Goal: Task Accomplishment & Management: Complete application form

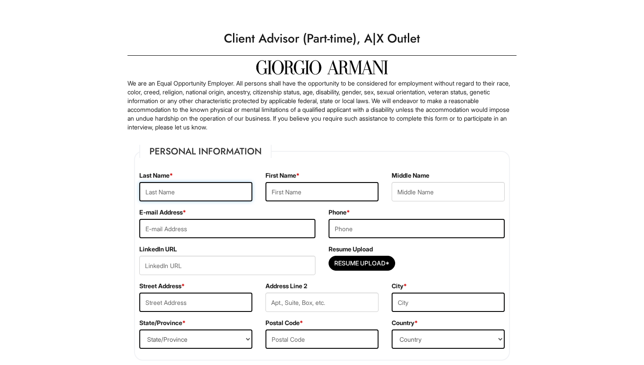
click at [191, 195] on input "text" at bounding box center [195, 191] width 113 height 19
type input "Hakata"
type input "Dani"
type input "yheng@usc.edu"
type input "3233777410"
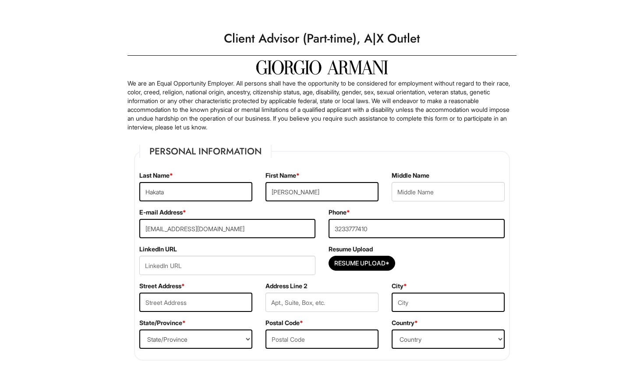
type input "533 Lanark Ct"
type input "Orlando"
select select "FL"
type input "32806"
select select "United States of America"
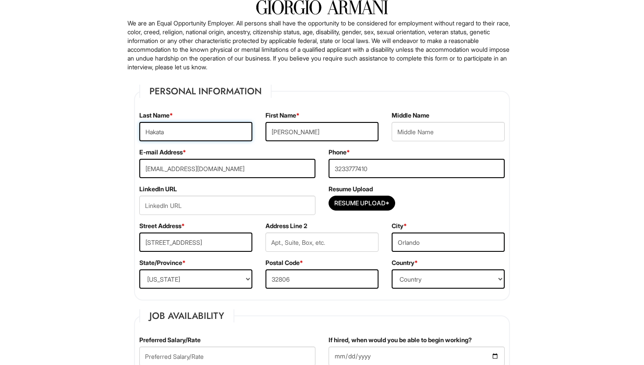
scroll to position [91, 0]
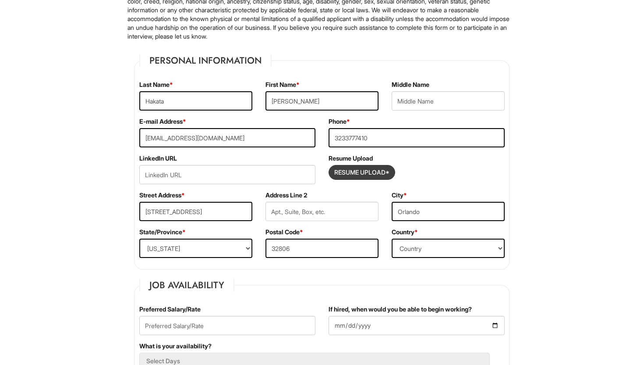
click at [361, 169] on input "Resume Upload*" at bounding box center [362, 172] width 66 height 14
type input "C:\fakepath\Dani_Hakata (retail).pdf"
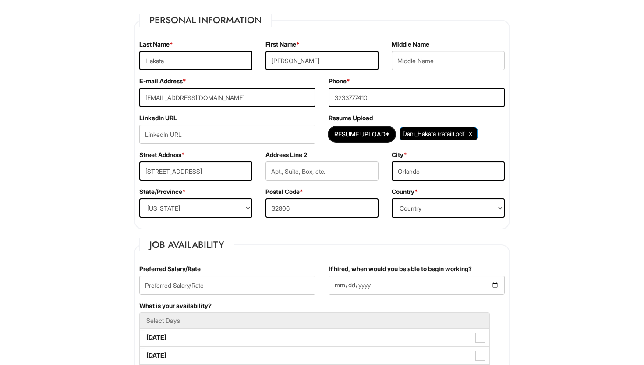
scroll to position [217, 0]
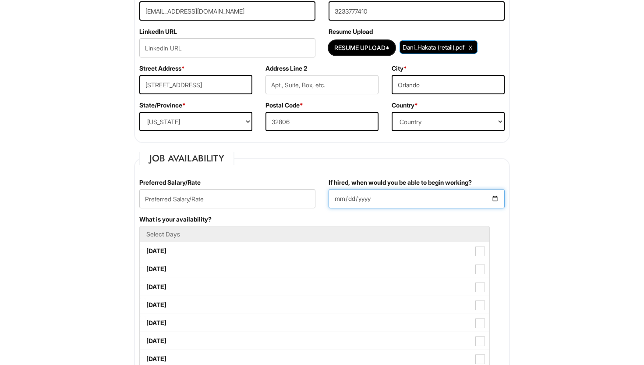
click at [494, 199] on input "If hired, when would you be able to begin working?" at bounding box center [417, 198] width 176 height 19
type input "2025-08-27"
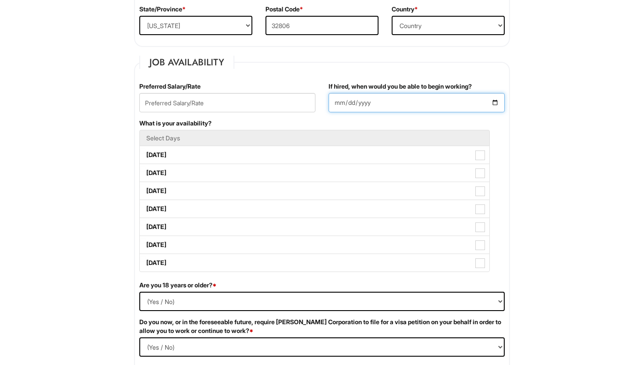
scroll to position [342, 0]
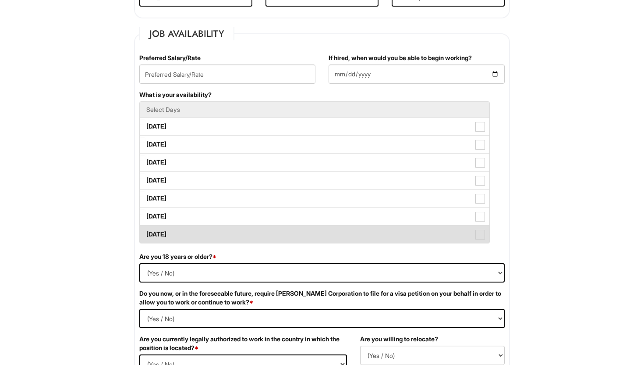
click at [472, 241] on label "Sunday" at bounding box center [315, 234] width 350 height 18
click at [146, 233] on Available_Sunday "Sunday" at bounding box center [143, 230] width 6 height 6
checkbox Available_Sunday "true"
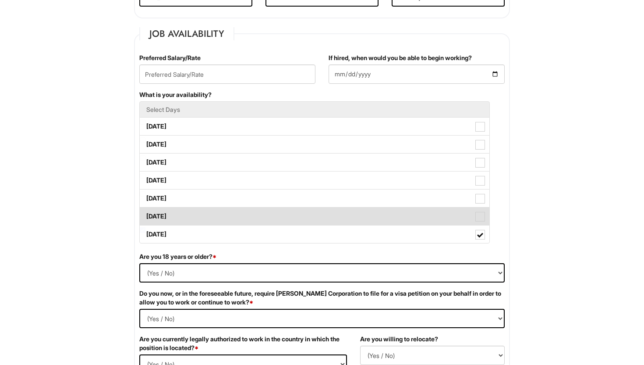
click at [479, 217] on span at bounding box center [481, 217] width 10 height 10
click at [146, 215] on Available_Saturday "Saturday" at bounding box center [143, 212] width 6 height 6
checkbox Available_Saturday "true"
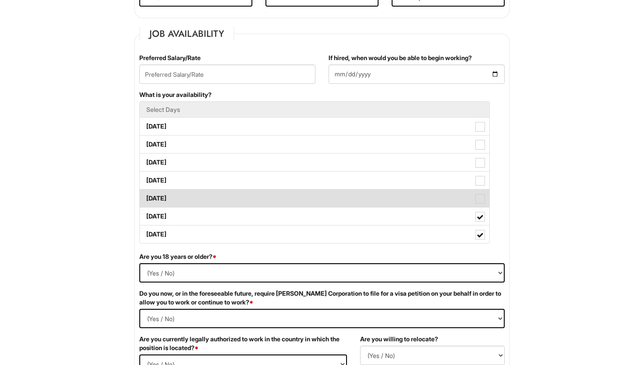
click at [481, 196] on span at bounding box center [481, 199] width 10 height 10
click at [146, 196] on Available_Friday "Friday" at bounding box center [143, 194] width 6 height 6
checkbox Available_Friday "true"
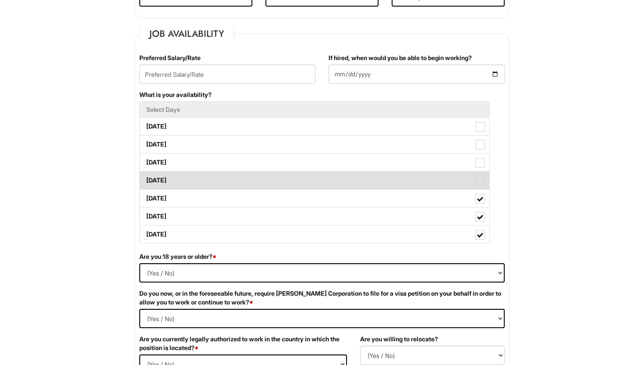
click at [480, 180] on span at bounding box center [481, 181] width 10 height 10
click at [146, 179] on Available_Thursday "Thursday" at bounding box center [143, 176] width 6 height 6
checkbox Available_Thursday "true"
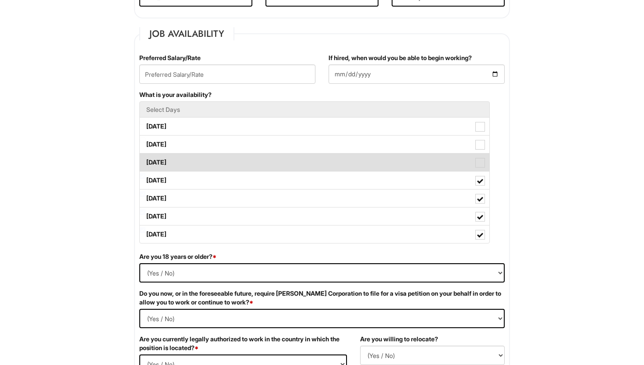
click at [483, 162] on span at bounding box center [481, 163] width 10 height 10
click at [146, 161] on Available_Wednesday "Wednesday" at bounding box center [143, 158] width 6 height 6
checkbox Available_Wednesday "true"
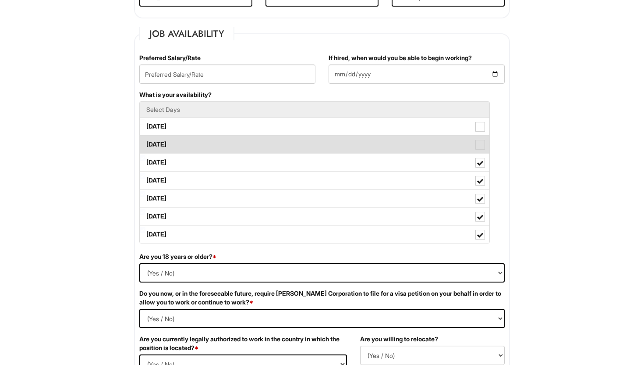
click at [480, 141] on span at bounding box center [481, 145] width 10 height 10
click at [146, 141] on Available_Tuesday "Tuesday" at bounding box center [143, 140] width 6 height 6
checkbox Available_Tuesday "true"
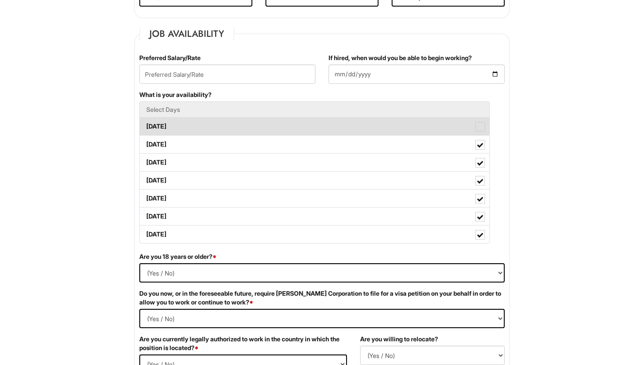
click at [483, 127] on span at bounding box center [481, 127] width 10 height 10
click at [146, 125] on Available_Monday "Monday" at bounding box center [143, 122] width 6 height 6
checkbox Available_Monday "true"
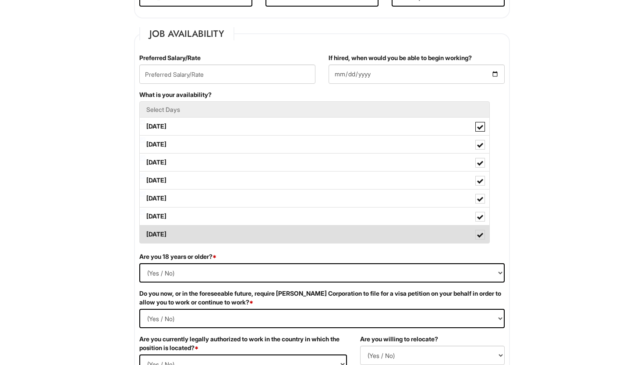
scroll to position [450, 0]
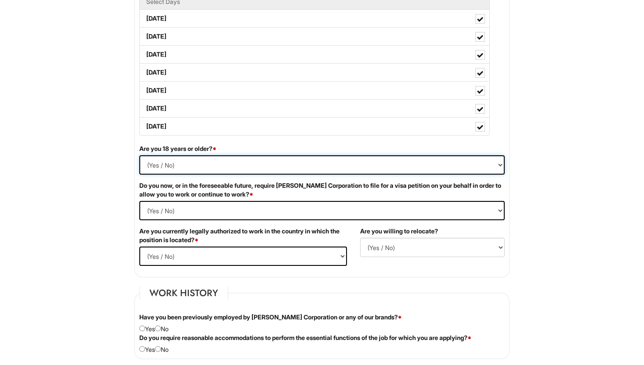
click at [150, 166] on select "(Yes / No) Yes No" at bounding box center [322, 164] width 366 height 19
select select "Yes"
click at [158, 211] on Required "(Yes / No) Yes No" at bounding box center [322, 210] width 366 height 19
select Required "No"
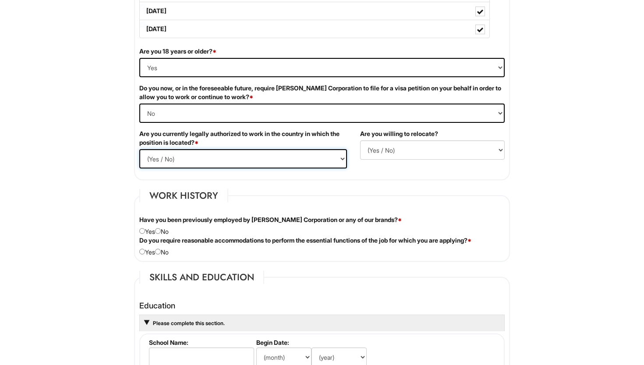
click at [184, 163] on select "(Yes / No) Yes No" at bounding box center [243, 158] width 208 height 19
select select "Yes"
click at [379, 154] on select "(Yes / No) No Yes" at bounding box center [432, 149] width 145 height 19
select select "Y"
click at [165, 233] on div "Have you been previously employed by Giorgio Armani Corporation or any of our b…" at bounding box center [322, 225] width 379 height 21
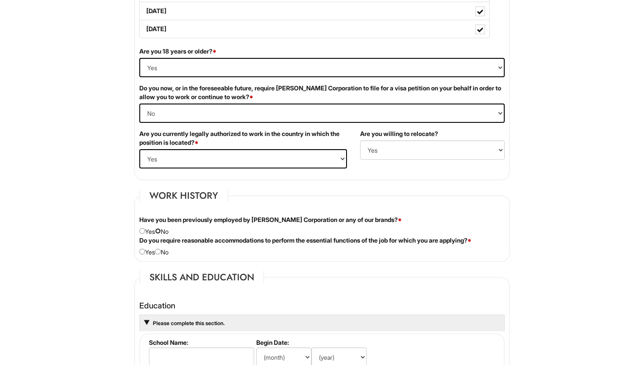
click at [160, 230] on input "radio" at bounding box center [158, 231] width 6 height 6
radio input "true"
click at [161, 251] on input "radio" at bounding box center [158, 252] width 6 height 6
radio input "true"
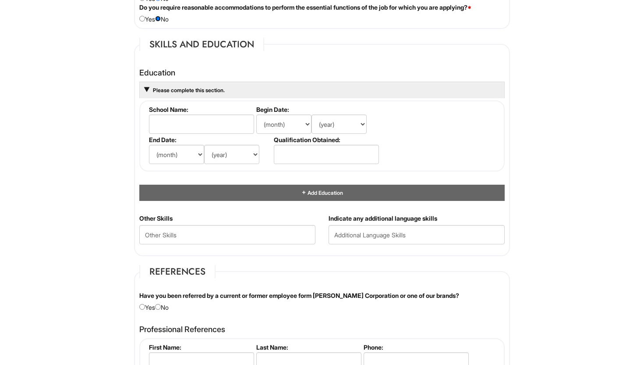
scroll to position [786, 0]
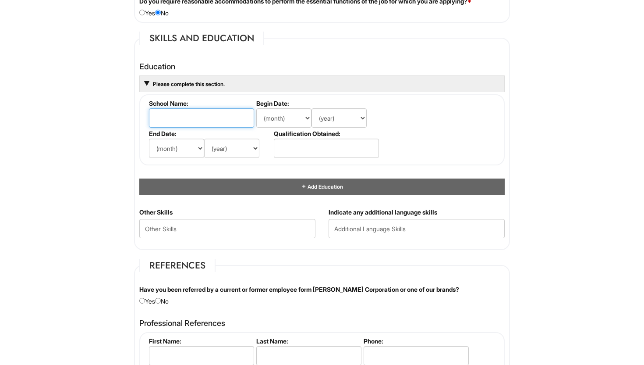
click at [206, 125] on input "text" at bounding box center [201, 117] width 105 height 19
type input "University of Southern California"
click at [302, 122] on select "(month) Jan Feb Mar Apr May Jun Jul Aug Sep Oct Nov Dec" at bounding box center [283, 117] width 55 height 19
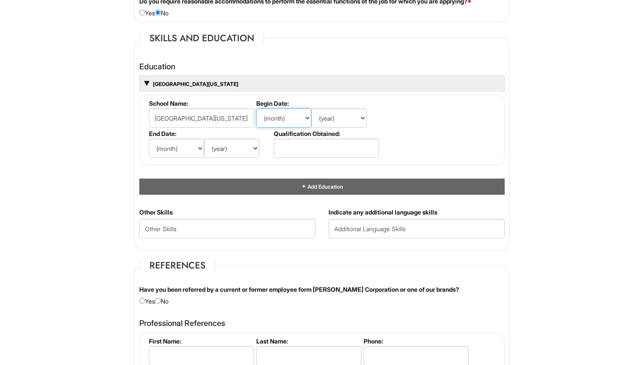
select select "9"
click at [341, 119] on select "(year) 2029 2028 2027 2026 2025 2024 2023 2022 2021 2020 2019 2018 2017 2016 20…" at bounding box center [339, 117] width 55 height 19
select select "2022"
click at [191, 146] on select "(month) Jan Feb Mar Apr May Jun Jul Aug Sep Oct Nov Dec" at bounding box center [176, 148] width 55 height 19
select select "6"
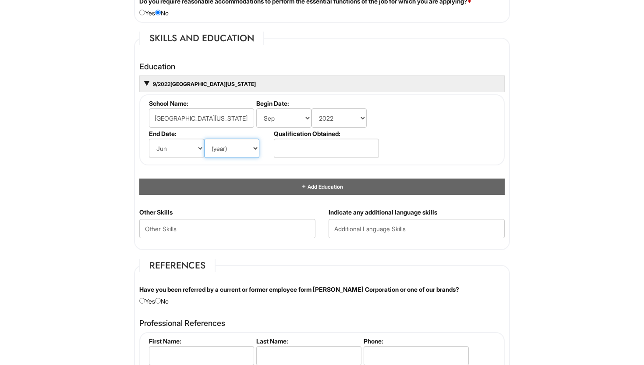
click at [242, 148] on select "(year) 2029 2028 2027 2026 2025 2024 2023 2022 2021 2020 2019 2018 2017 2016 20…" at bounding box center [231, 148] width 55 height 19
select select "2024"
click at [193, 146] on select "(month) Jan Feb Mar Apr May Jun Jul Aug Sep Oct Nov Dec" at bounding box center [176, 148] width 55 height 19
select select "12"
click at [300, 146] on input "text" at bounding box center [326, 148] width 105 height 19
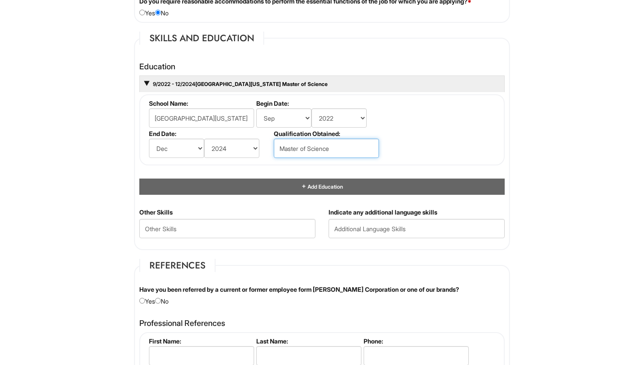
type input "Master of Science"
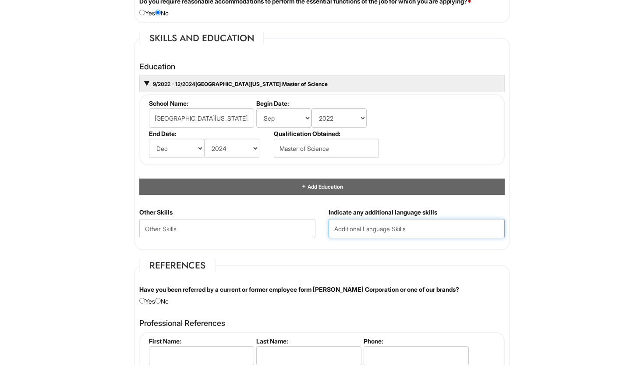
click at [338, 229] on input "text" at bounding box center [417, 228] width 176 height 19
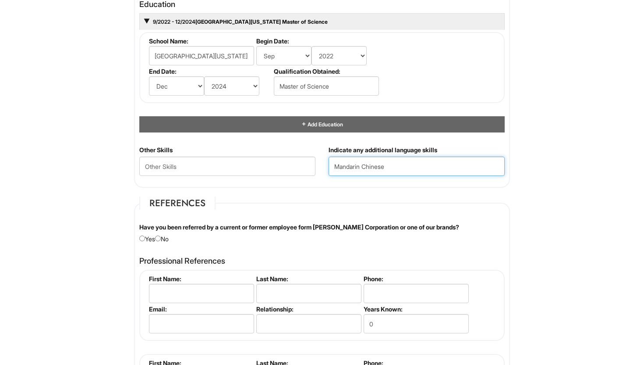
scroll to position [903, 0]
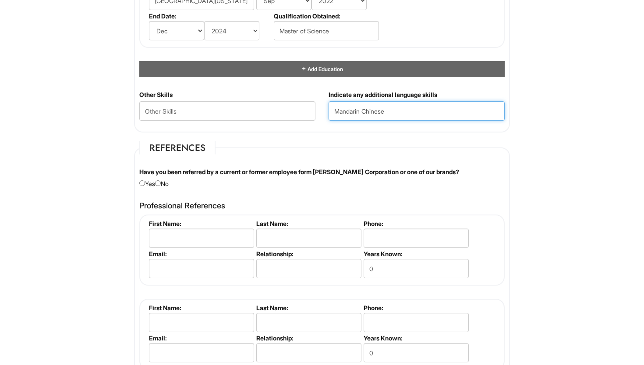
type input "Mandarin Chinese"
click at [161, 183] on input "radio" at bounding box center [158, 183] width 6 height 6
radio input "true"
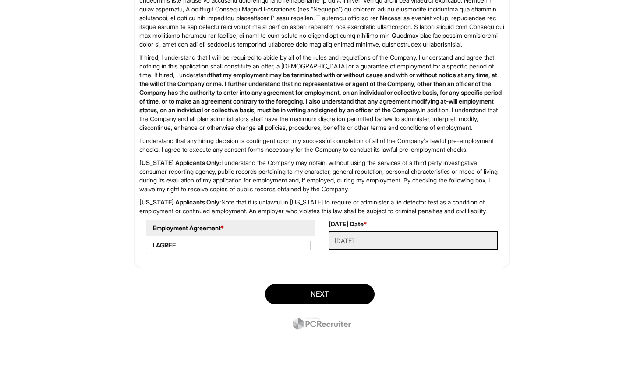
scroll to position [1365, 0]
click at [303, 250] on span at bounding box center [306, 246] width 10 height 10
click at [152, 244] on AGREE "I AGREE" at bounding box center [149, 241] width 6 height 6
checkbox AGREE "true"
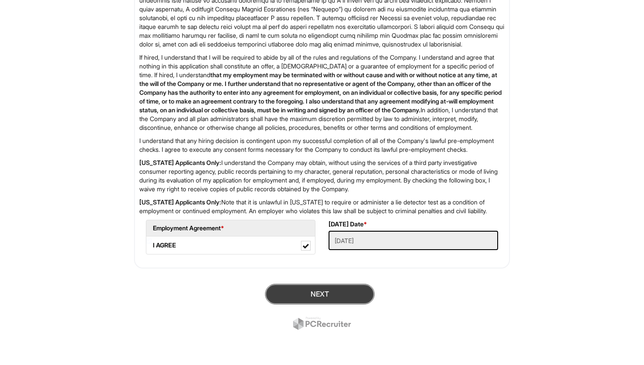
click at [316, 304] on button "Next" at bounding box center [320, 294] width 110 height 21
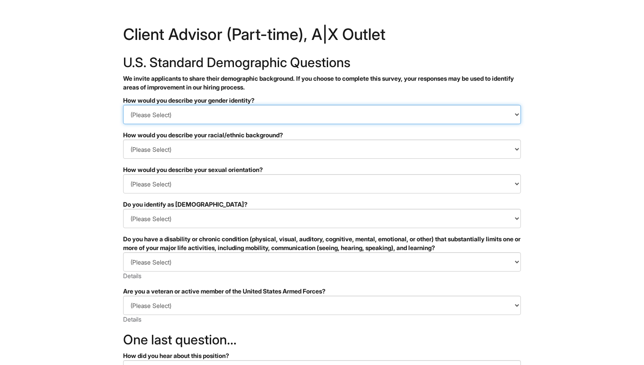
click at [261, 108] on select "(Please Select) Man Woman [DEMOGRAPHIC_DATA] I prefer to self-describe I don't …" at bounding box center [322, 114] width 398 height 19
select select "Woman"
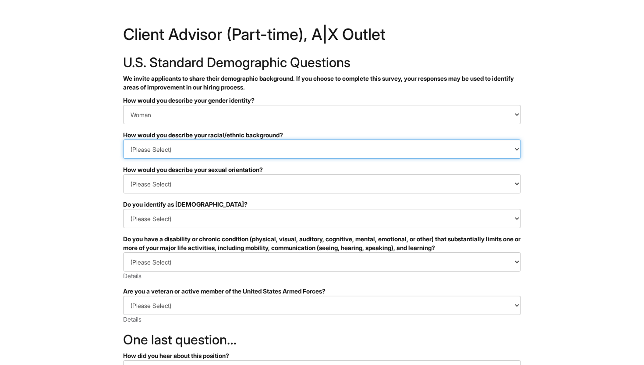
click at [220, 151] on select "(Please Select) [DEMOGRAPHIC_DATA] or of [DEMOGRAPHIC_DATA] descent [DEMOGRAPHI…" at bounding box center [322, 148] width 398 height 19
select select "East Asian"
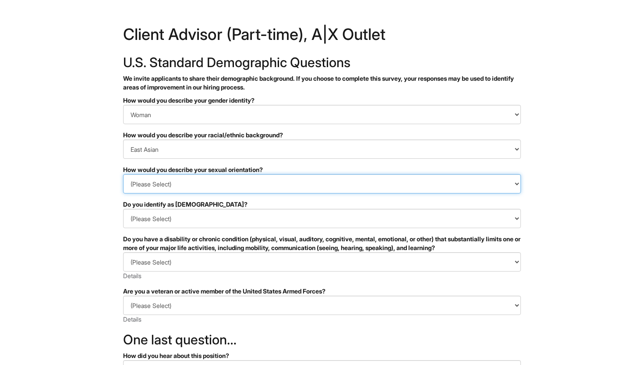
click at [210, 180] on select "(Please Select) [DEMOGRAPHIC_DATA] [DEMOGRAPHIC_DATA] and/or [DEMOGRAPHIC_DATA]…" at bounding box center [322, 183] width 398 height 19
click at [207, 189] on select "(Please Select) [DEMOGRAPHIC_DATA] [DEMOGRAPHIC_DATA] and/or [DEMOGRAPHIC_DATA]…" at bounding box center [322, 183] width 398 height 19
select select "I don't wish to answer"
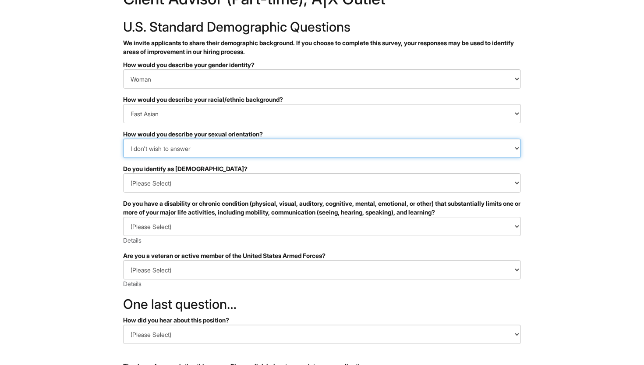
scroll to position [87, 0]
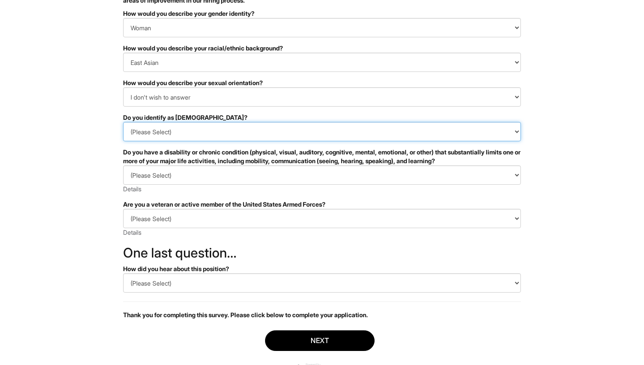
click at [207, 134] on select "(Please Select) Yes No I prefer to self-describe I don't wish to answer" at bounding box center [322, 131] width 398 height 19
select select "No"
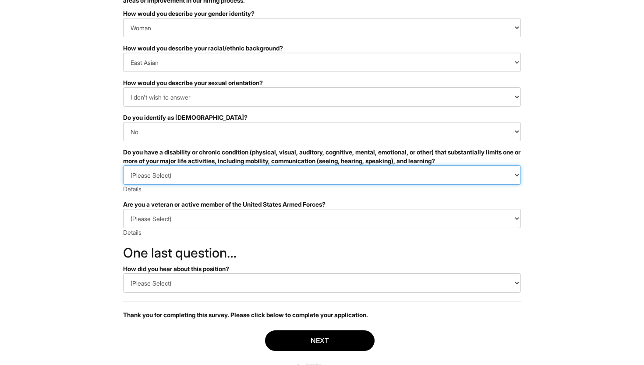
click at [198, 174] on select "(Please Select) YES, I HAVE A DISABILITY (or previously had a disability) NO, I…" at bounding box center [322, 174] width 398 height 19
click at [201, 176] on select "(Please Select) YES, I HAVE A DISABILITY (or previously had a disability) NO, I…" at bounding box center [322, 174] width 398 height 19
select select "NO, I DON'T HAVE A DISABILITY"
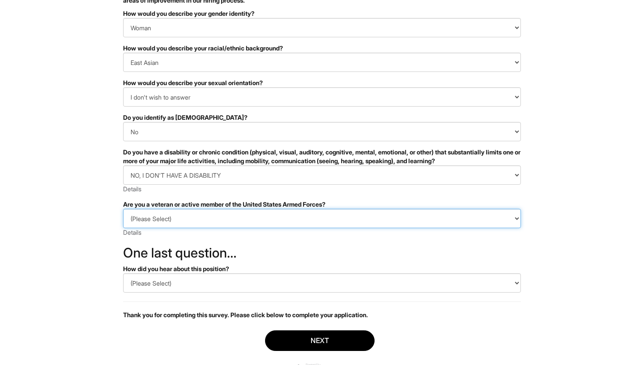
click at [189, 222] on select "(Please Select) I IDENTIFY AS ONE OR MORE OF THE CLASSIFICATIONS OF PROTECTED V…" at bounding box center [322, 218] width 398 height 19
select select "I AM NOT A PROTECTED VETERAN"
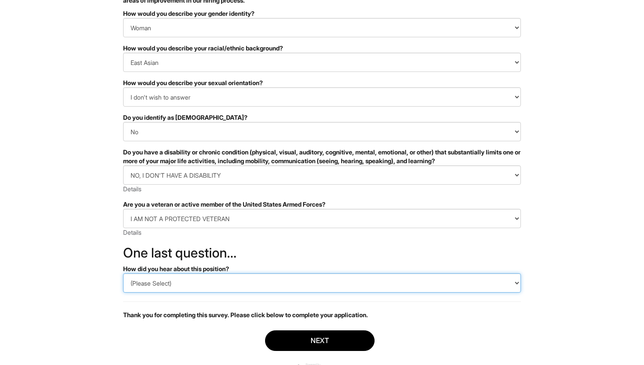
click at [181, 285] on select "(Please Select) CareerBuilder Indeed LinkedIn Monster Referral Other" at bounding box center [322, 282] width 398 height 19
select select "LinkedIn"
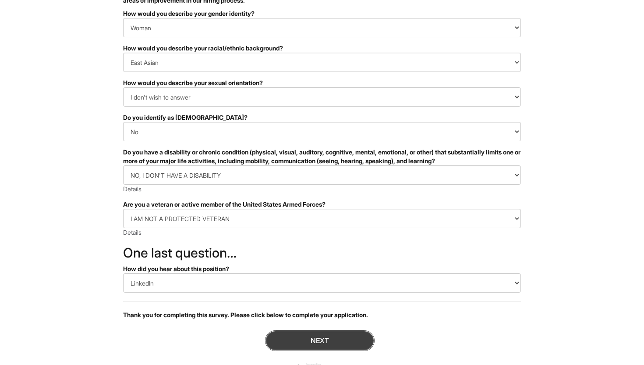
click at [288, 336] on button "Next" at bounding box center [320, 340] width 110 height 21
